Goal: Navigation & Orientation: Find specific page/section

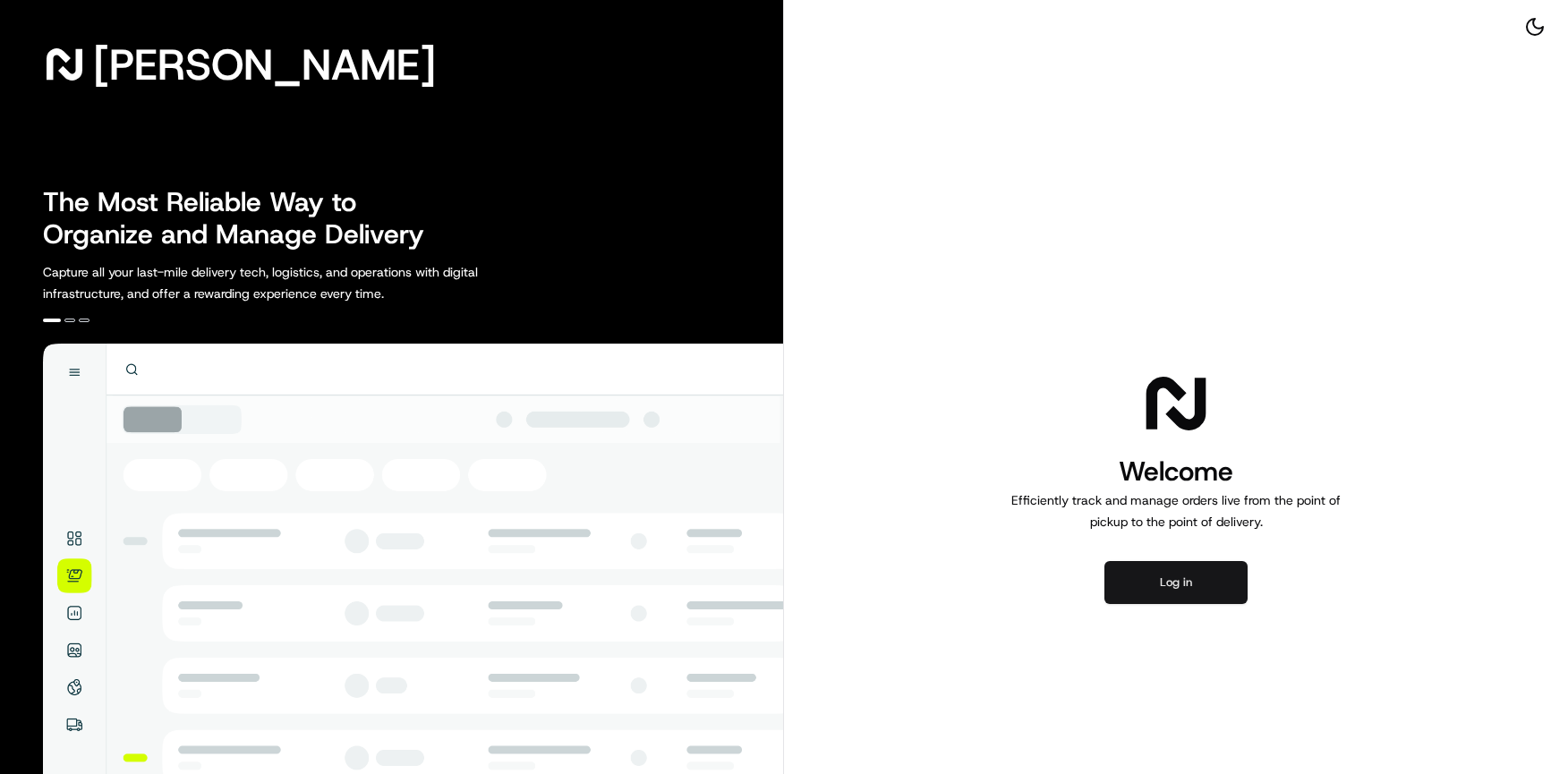
click at [1177, 584] on button "Log in" at bounding box center [1176, 582] width 143 height 43
